Goal: Information Seeking & Learning: Learn about a topic

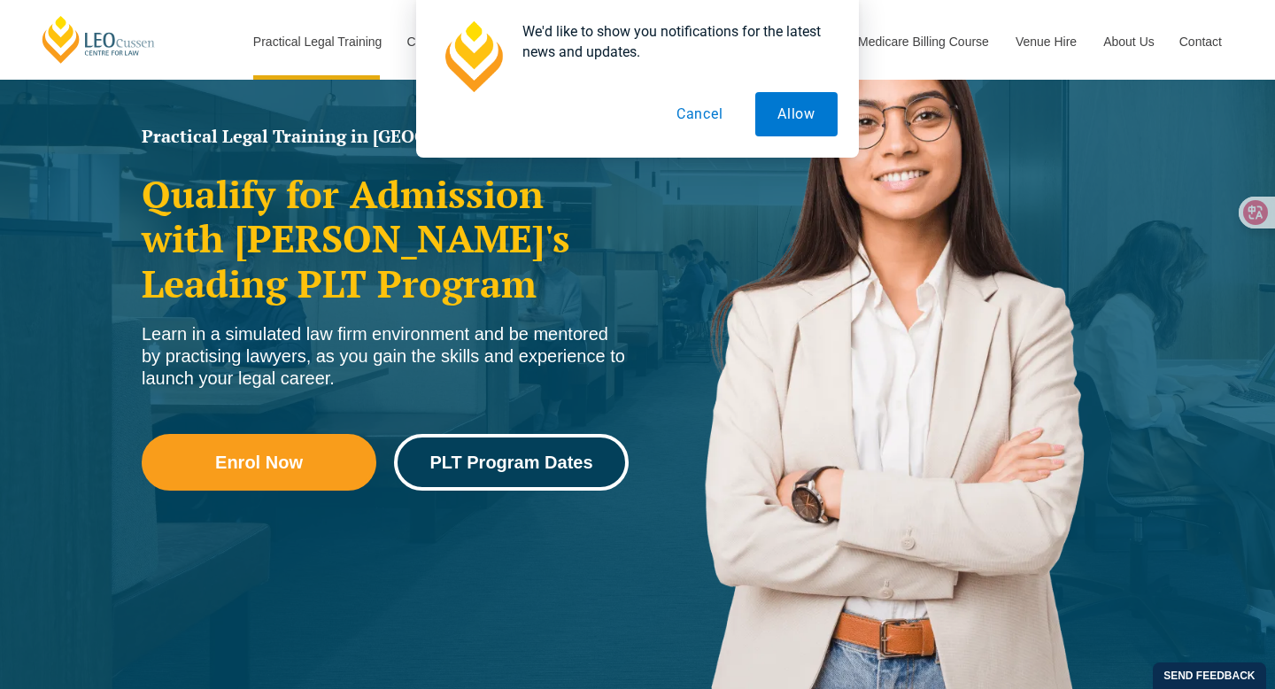
click at [474, 468] on span "PLT Program Dates" at bounding box center [511, 463] width 163 height 18
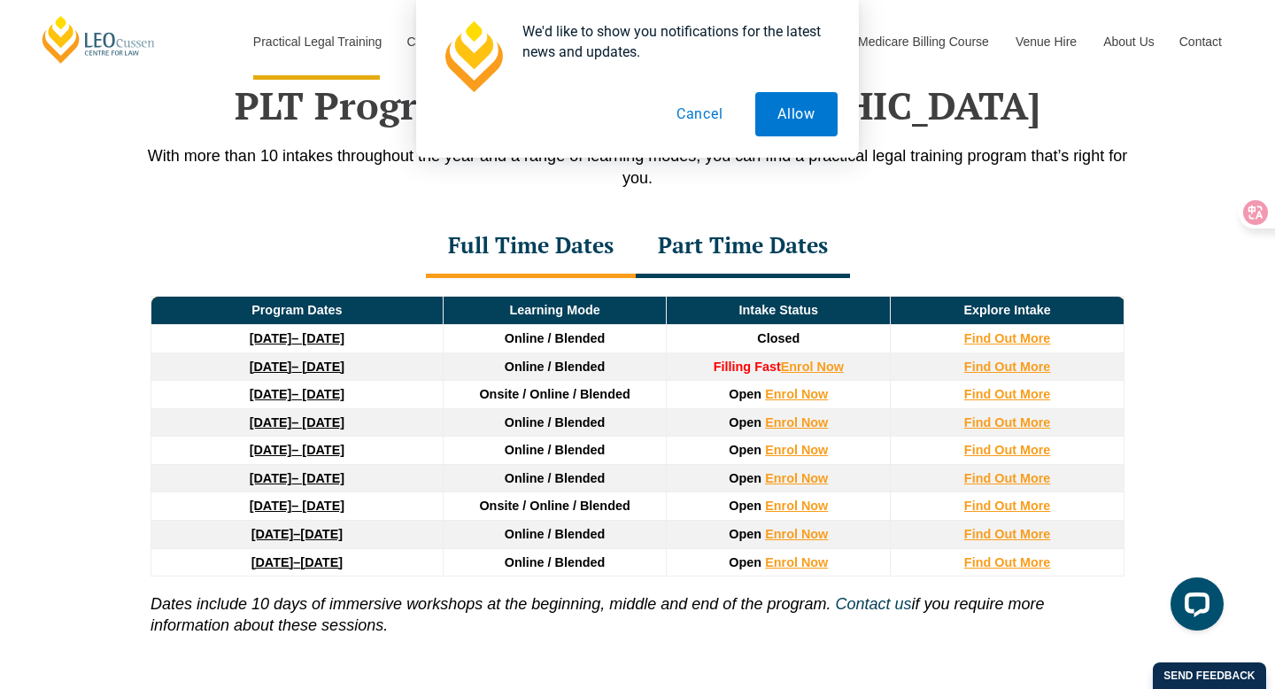
click at [707, 114] on button "Cancel" at bounding box center [700, 114] width 91 height 44
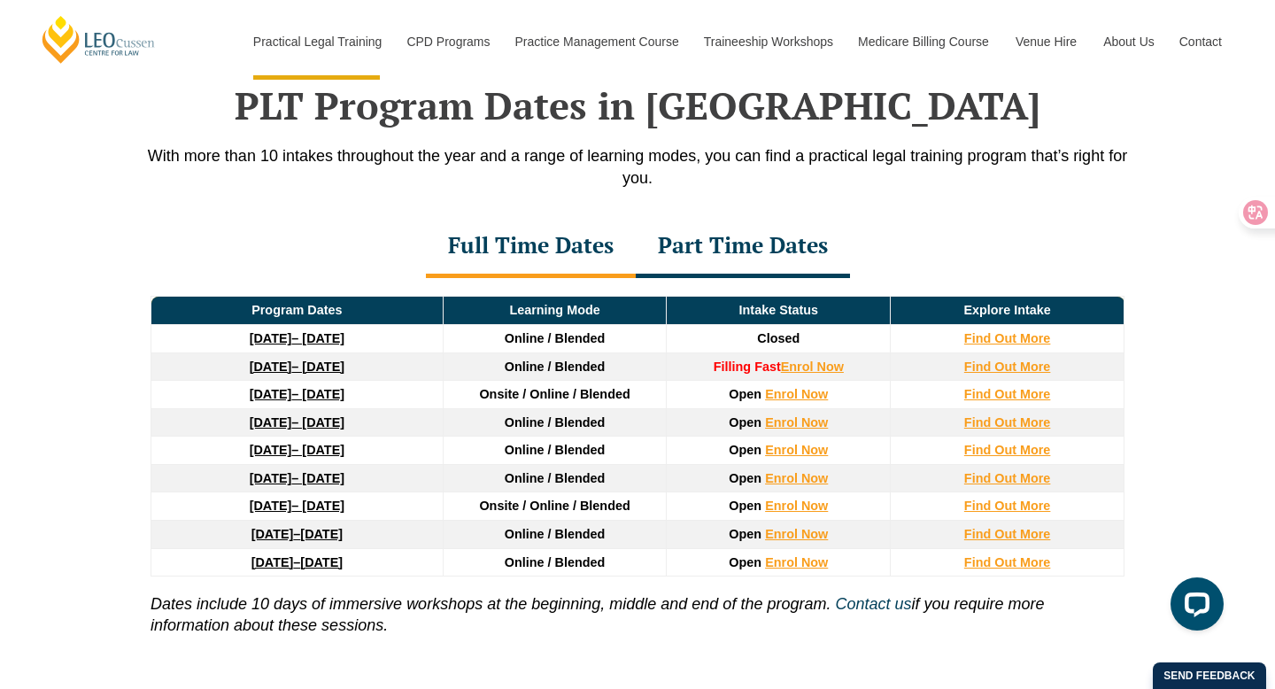
scroll to position [2347, 0]
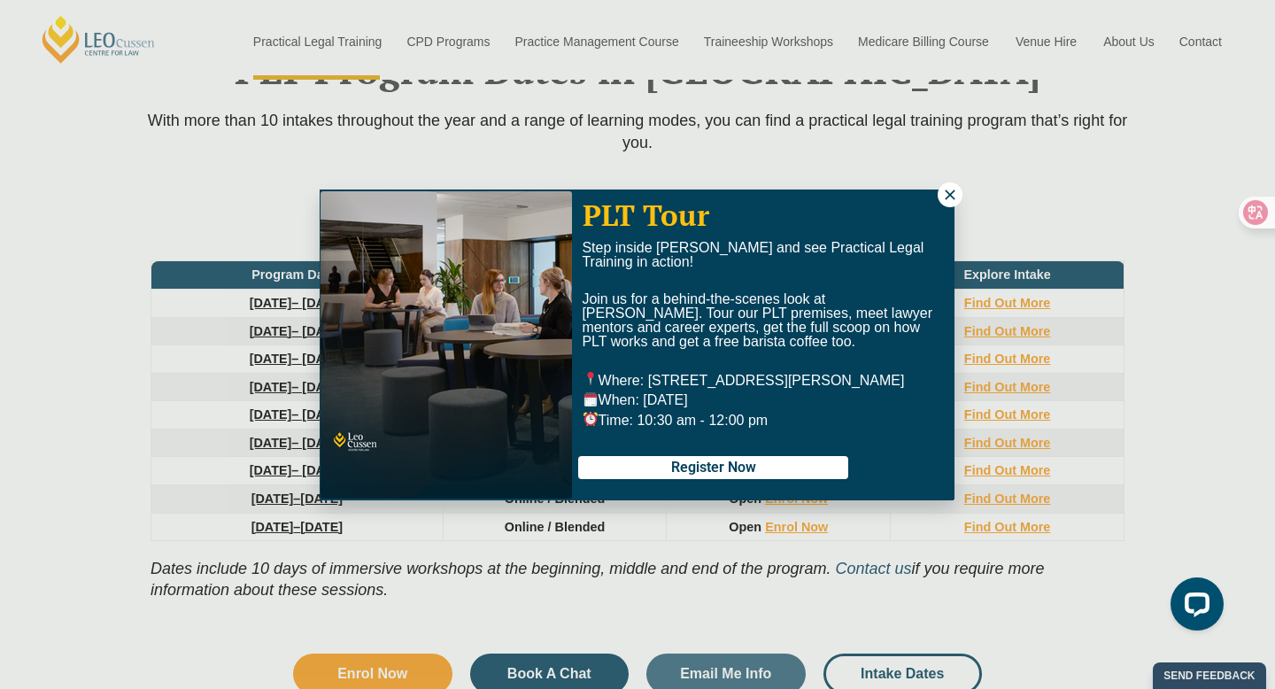
click at [944, 183] on button at bounding box center [950, 194] width 25 height 25
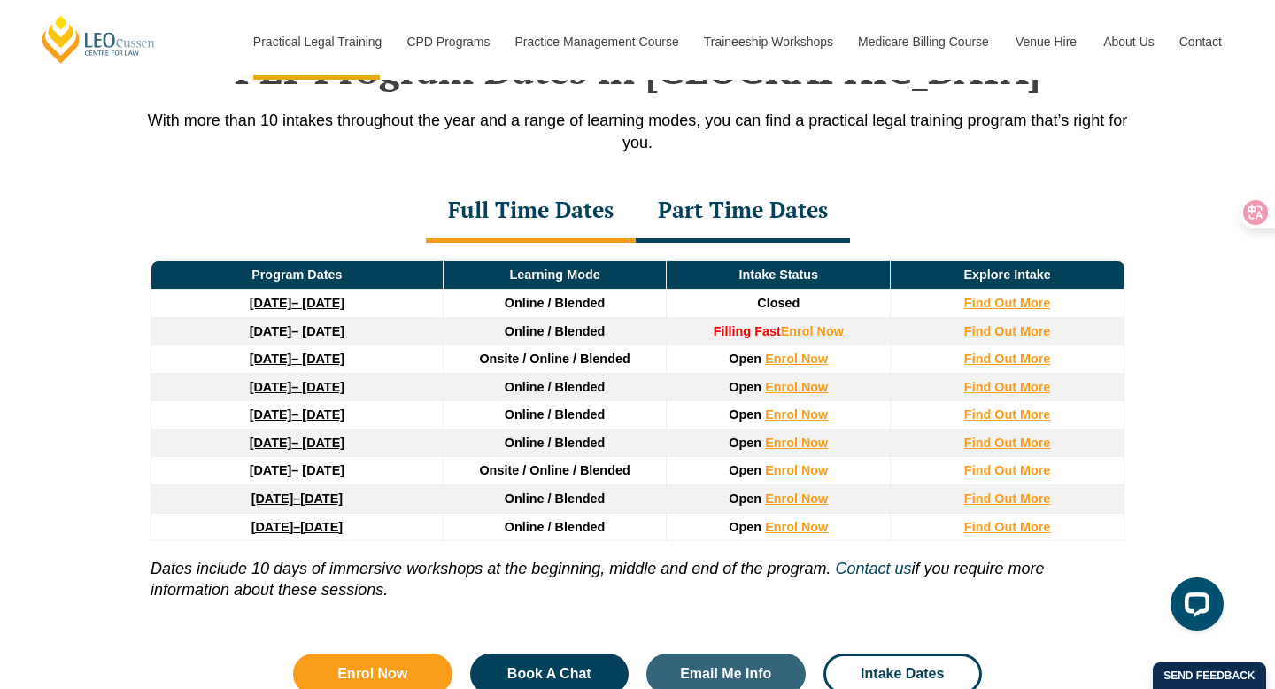
click at [307, 364] on link "27 January 2026 – 12 June 2026" at bounding box center [297, 359] width 95 height 14
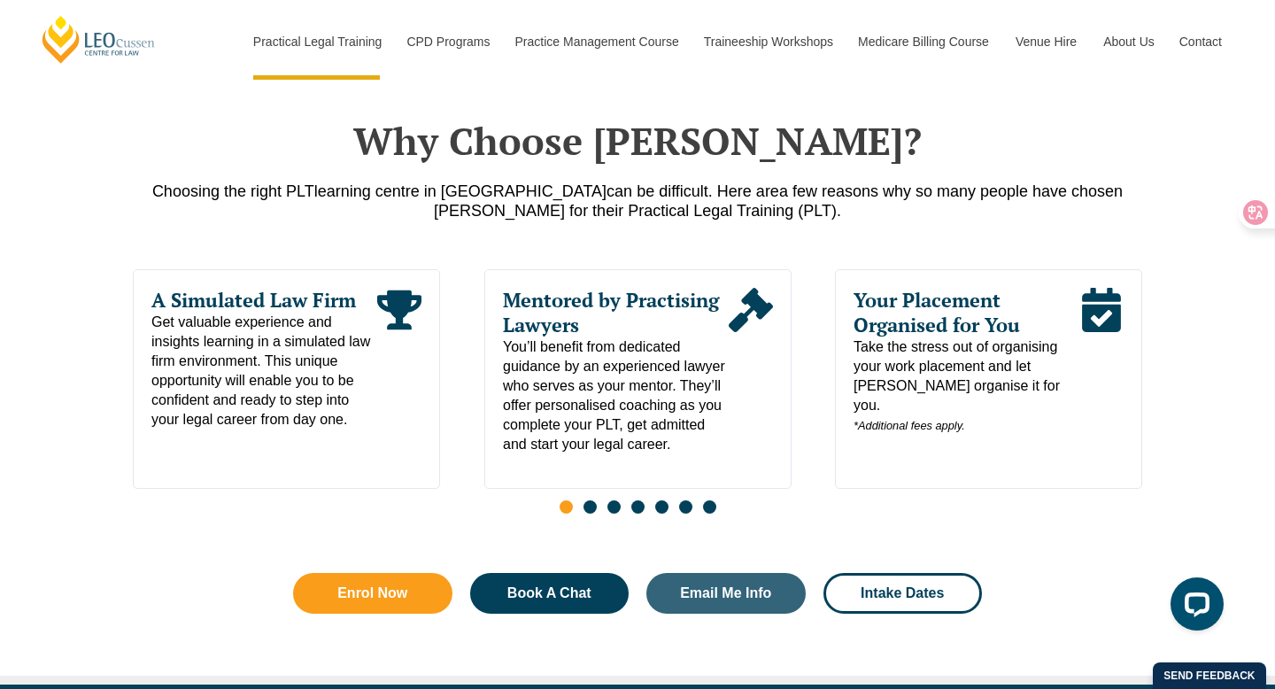
scroll to position [803, 0]
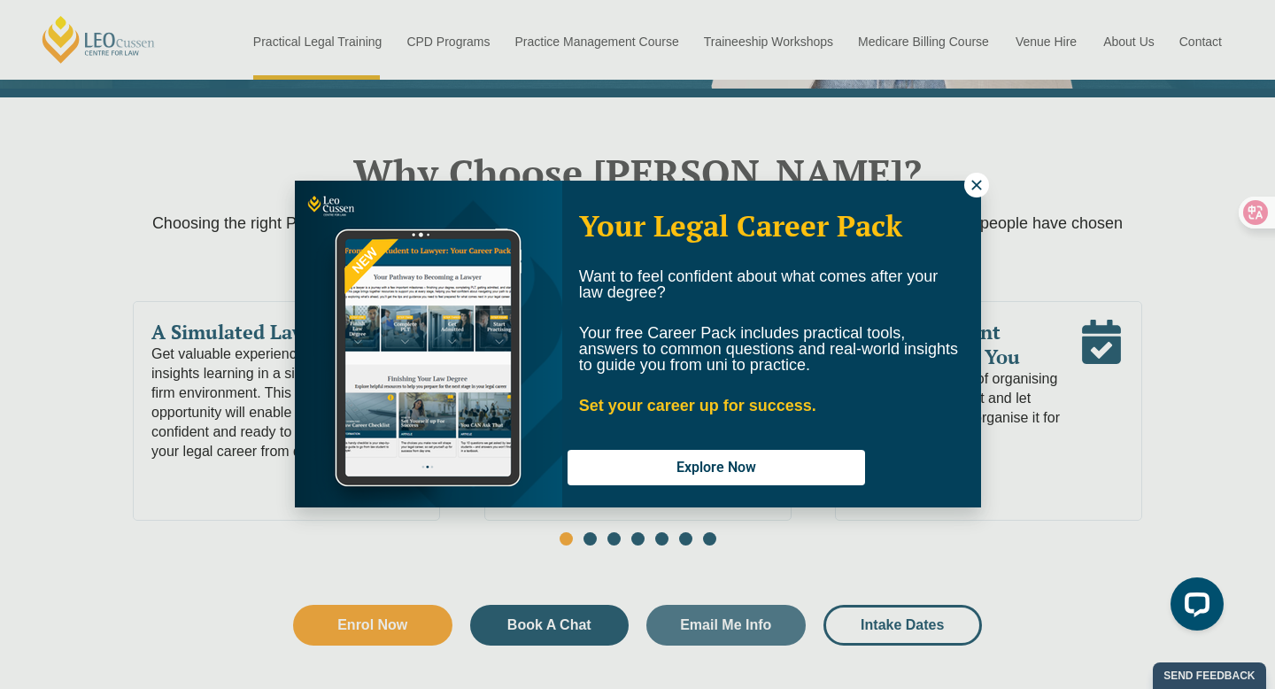
click at [980, 180] on icon at bounding box center [977, 185] width 16 height 16
